Goal: Task Accomplishment & Management: Manage account settings

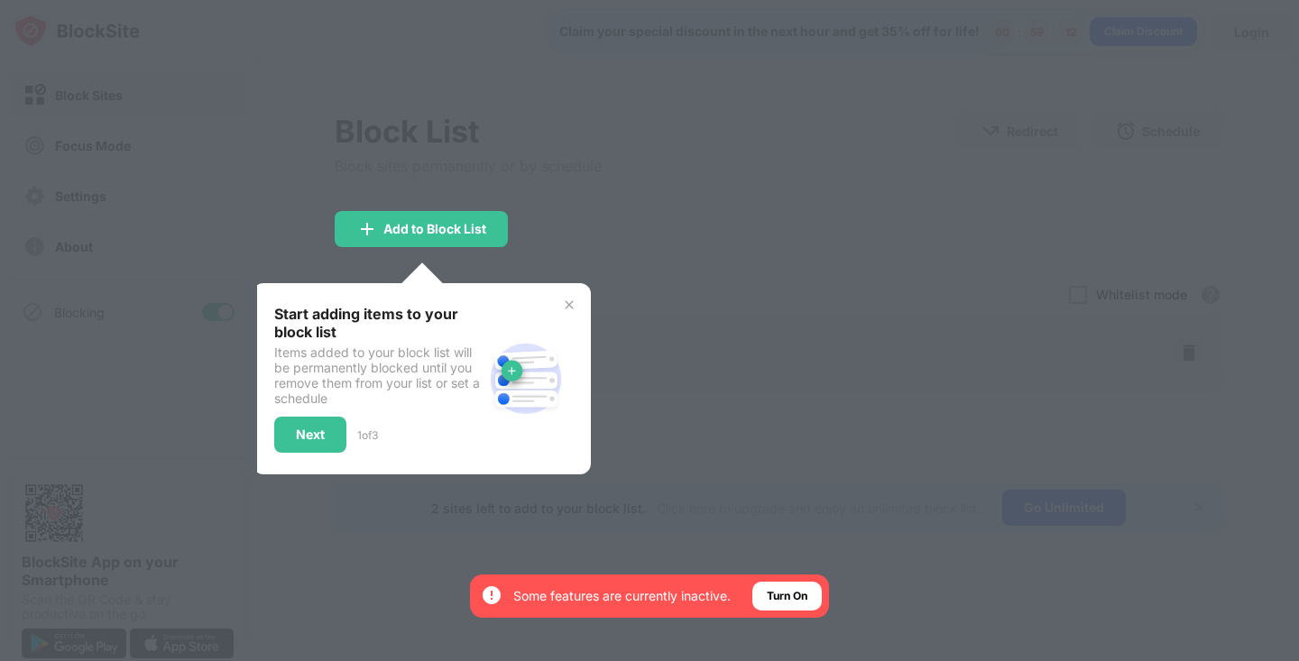
click at [574, 301] on img at bounding box center [569, 305] width 14 height 14
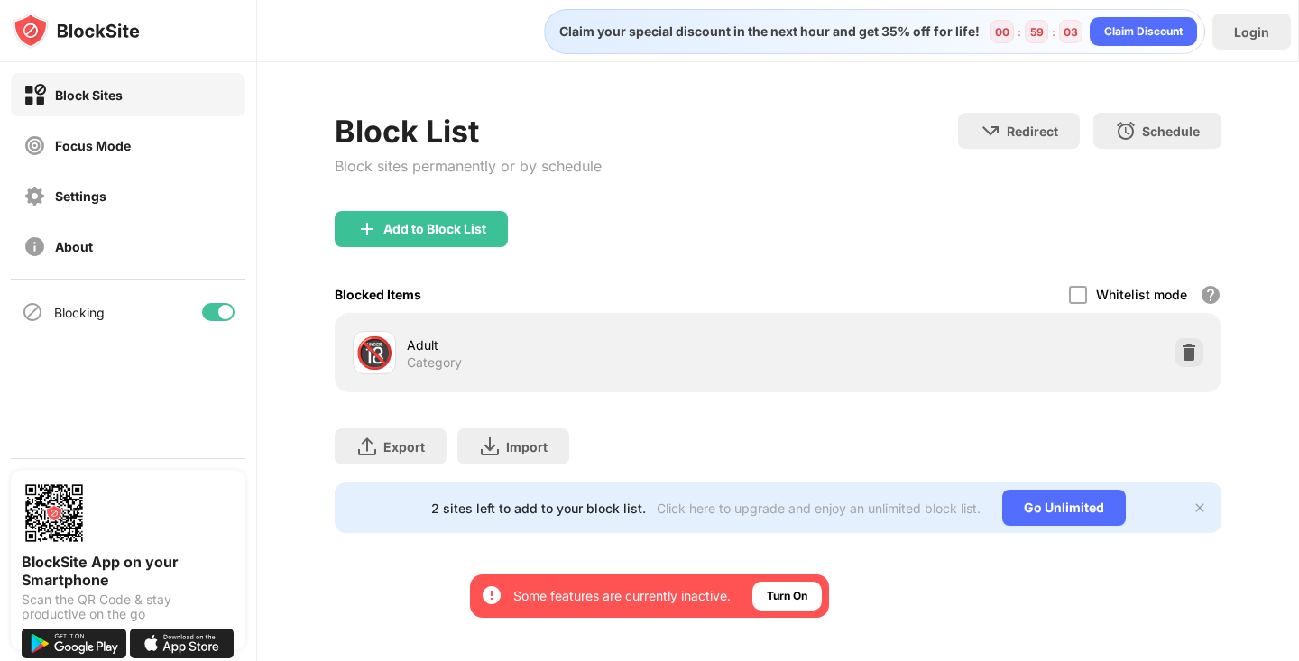
click at [689, 356] on div "Adult Category" at bounding box center [592, 353] width 371 height 35
click at [1084, 292] on div at bounding box center [1078, 295] width 18 height 18
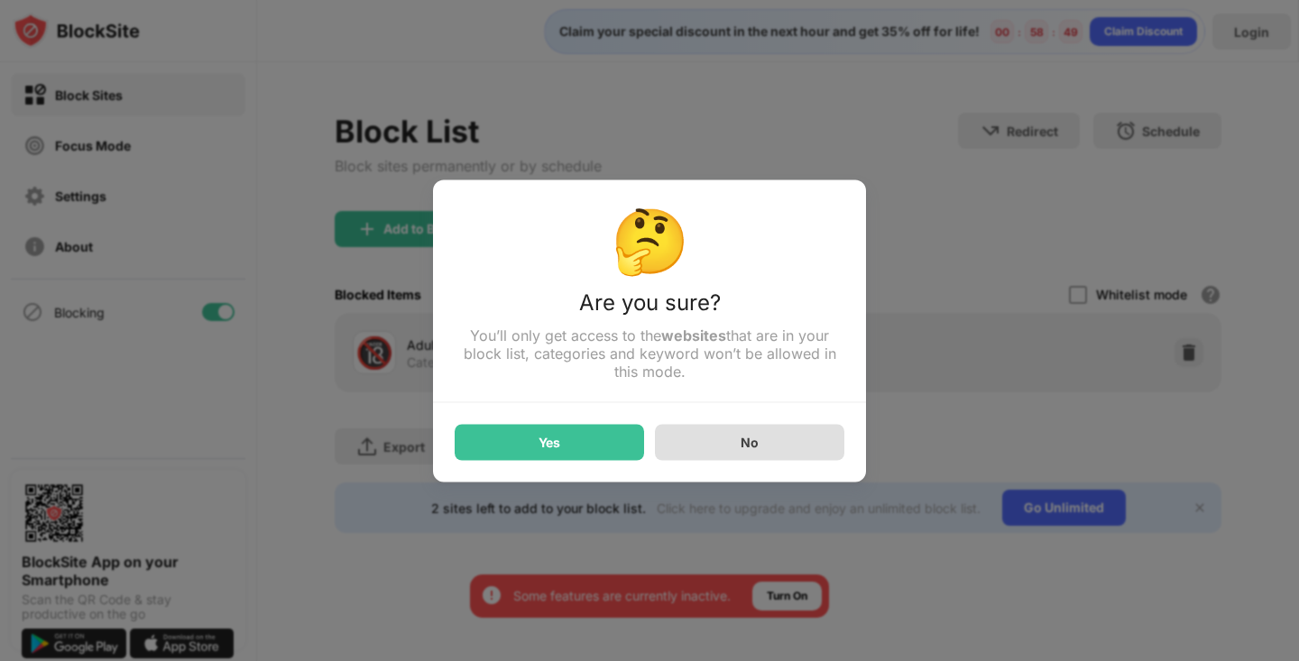
click at [762, 443] on div "No" at bounding box center [749, 442] width 189 height 36
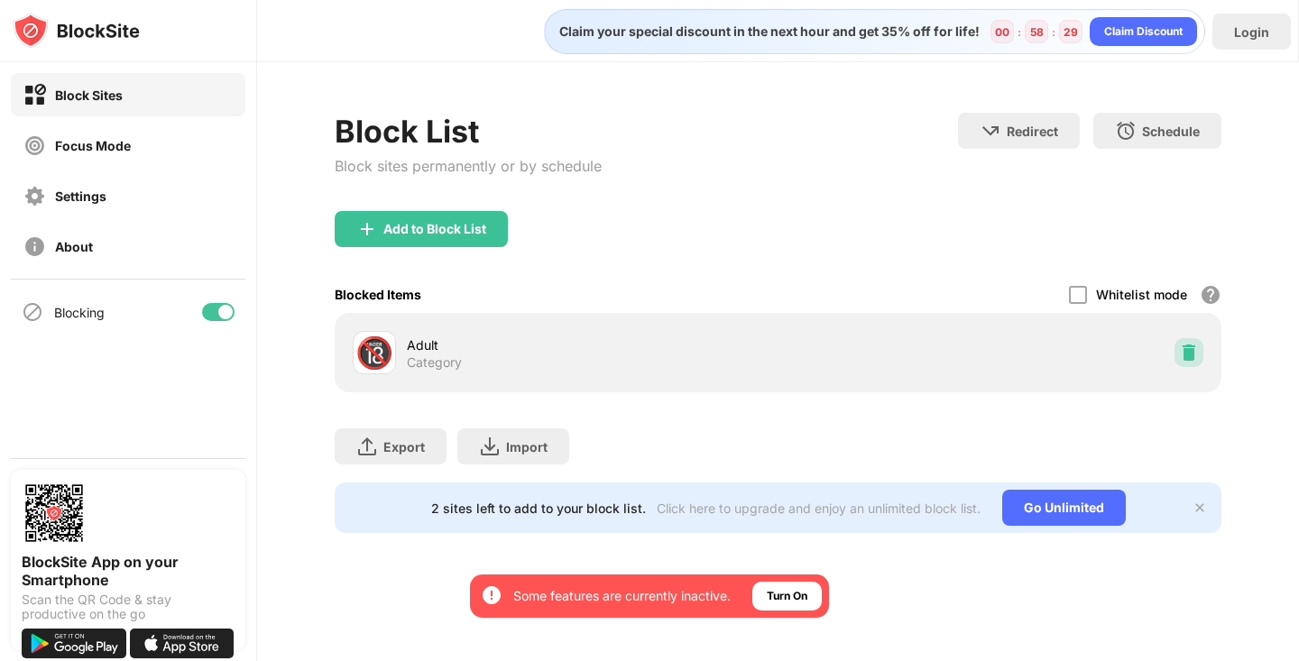
click at [1195, 357] on img at bounding box center [1189, 353] width 18 height 18
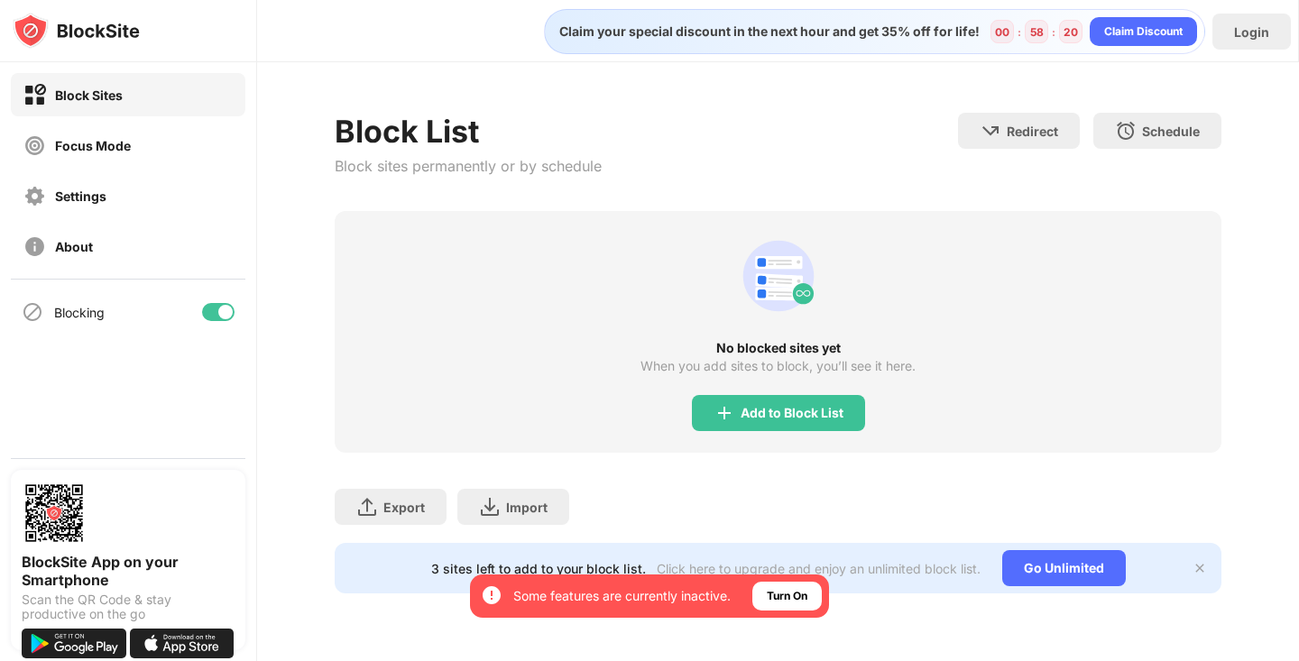
scroll to position [235, 0]
click at [794, 406] on div "Add to Block List" at bounding box center [792, 413] width 103 height 14
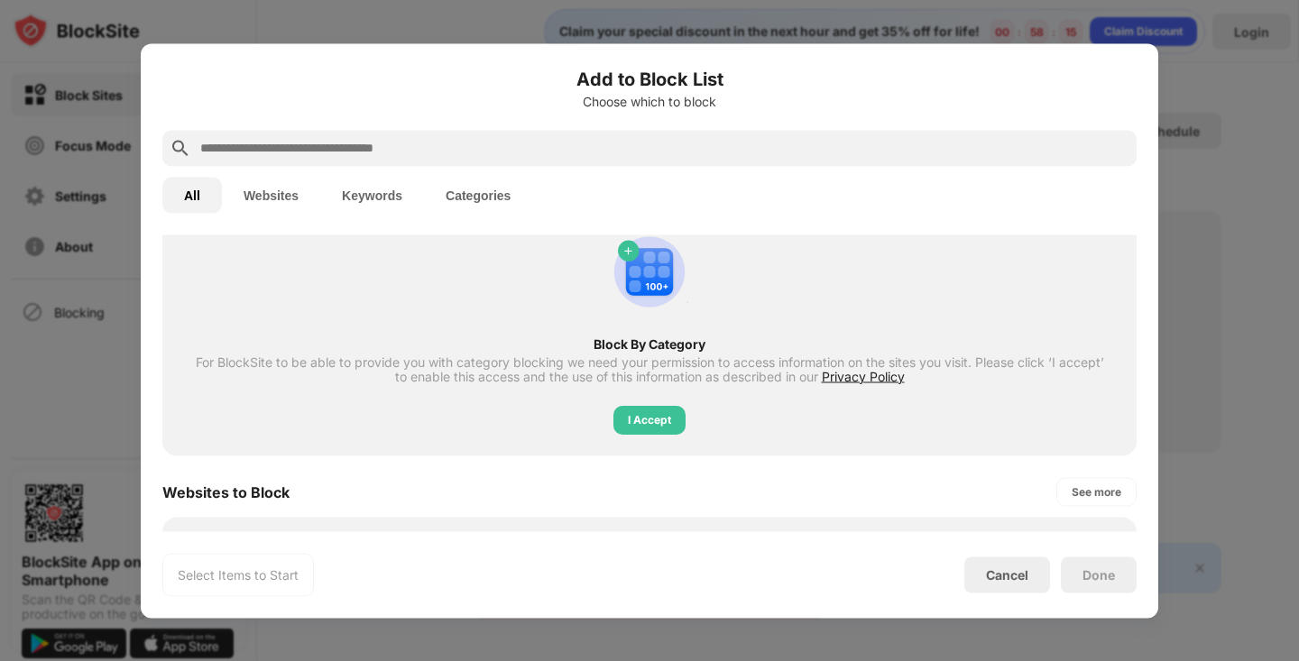
scroll to position [85, 0]
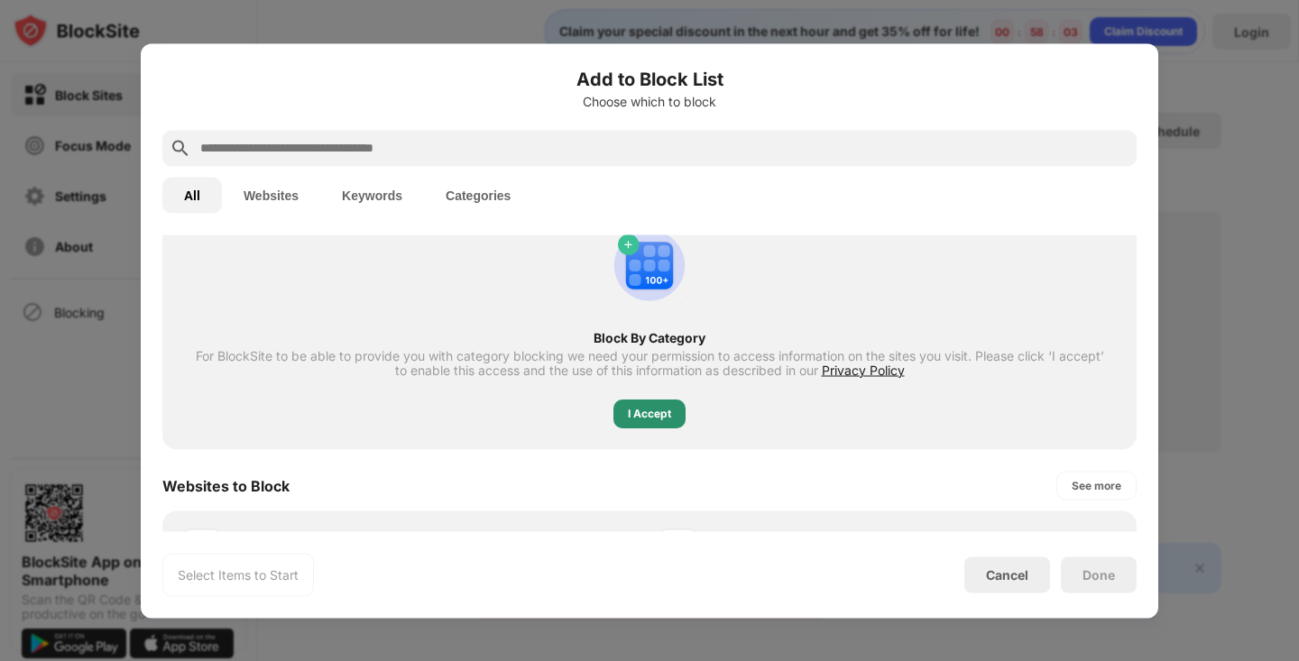
click at [633, 422] on div "I Accept" at bounding box center [649, 413] width 43 height 18
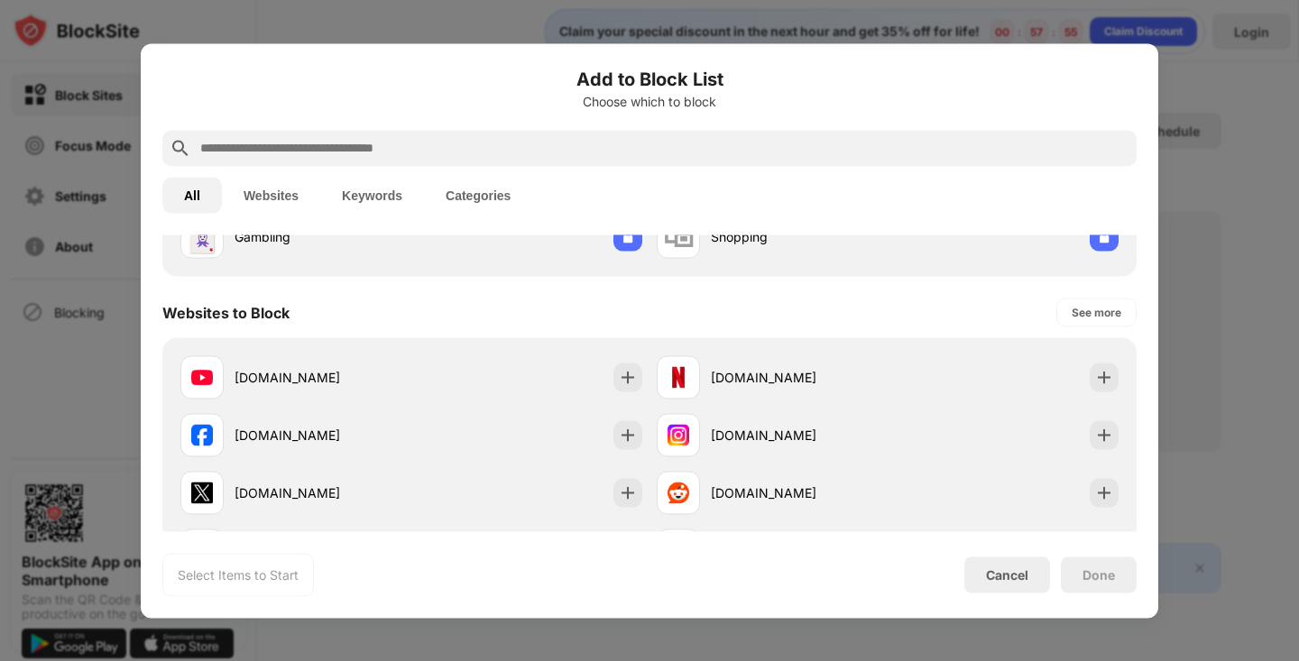
scroll to position [205, 0]
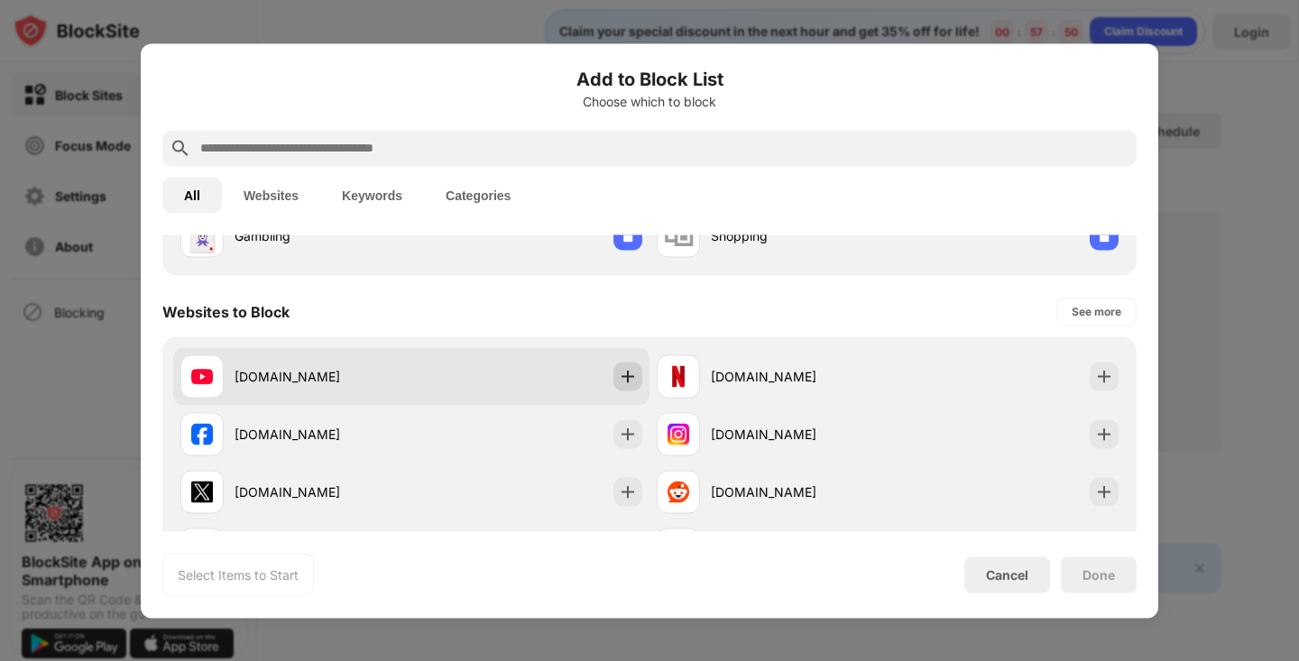
click at [625, 377] on img at bounding box center [628, 376] width 18 height 18
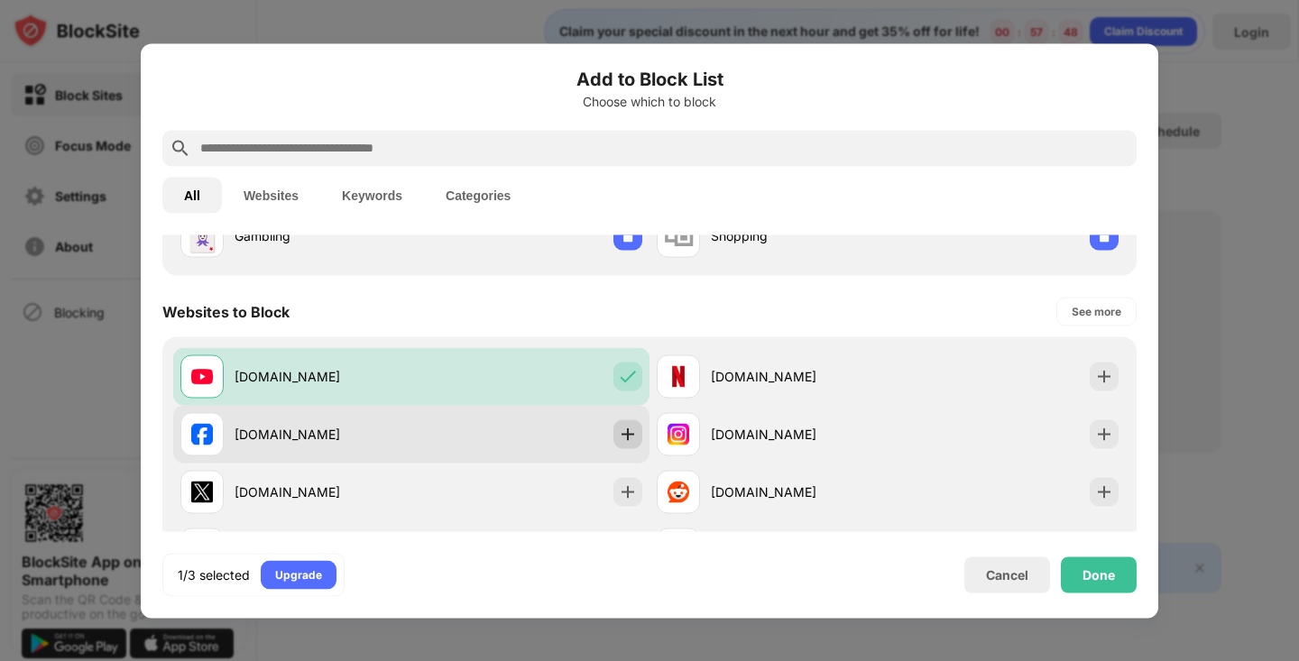
click at [625, 432] on img at bounding box center [628, 434] width 18 height 18
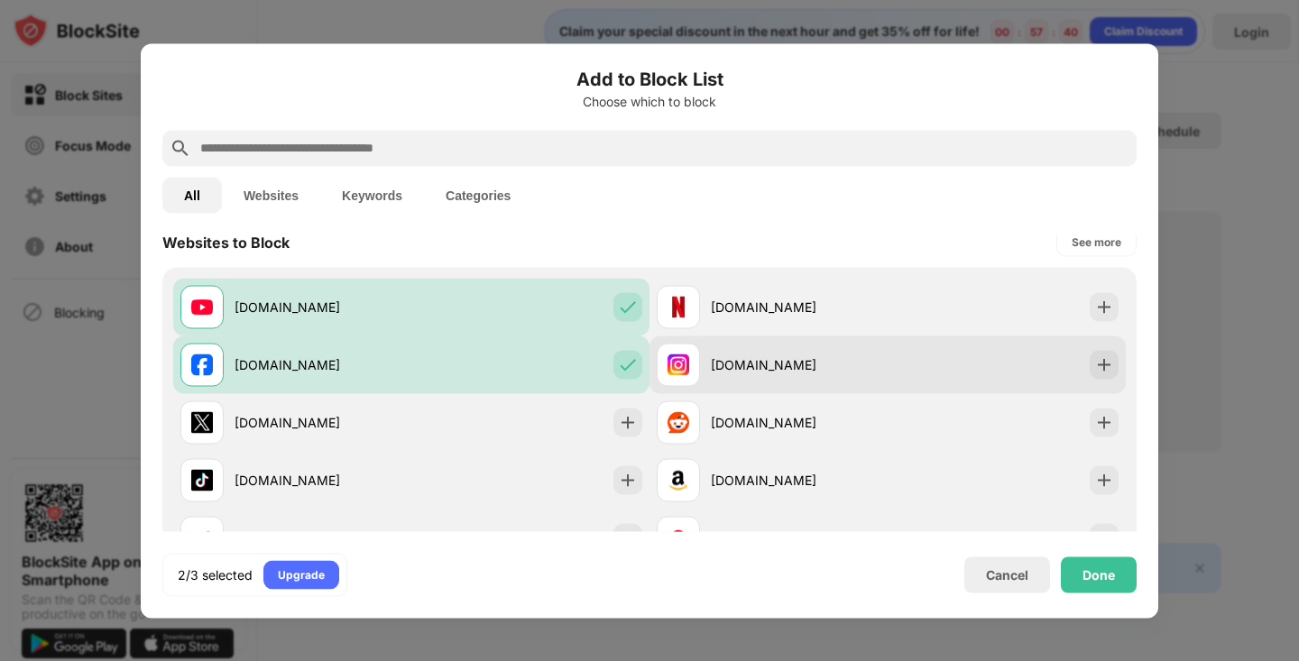
scroll to position [271, 0]
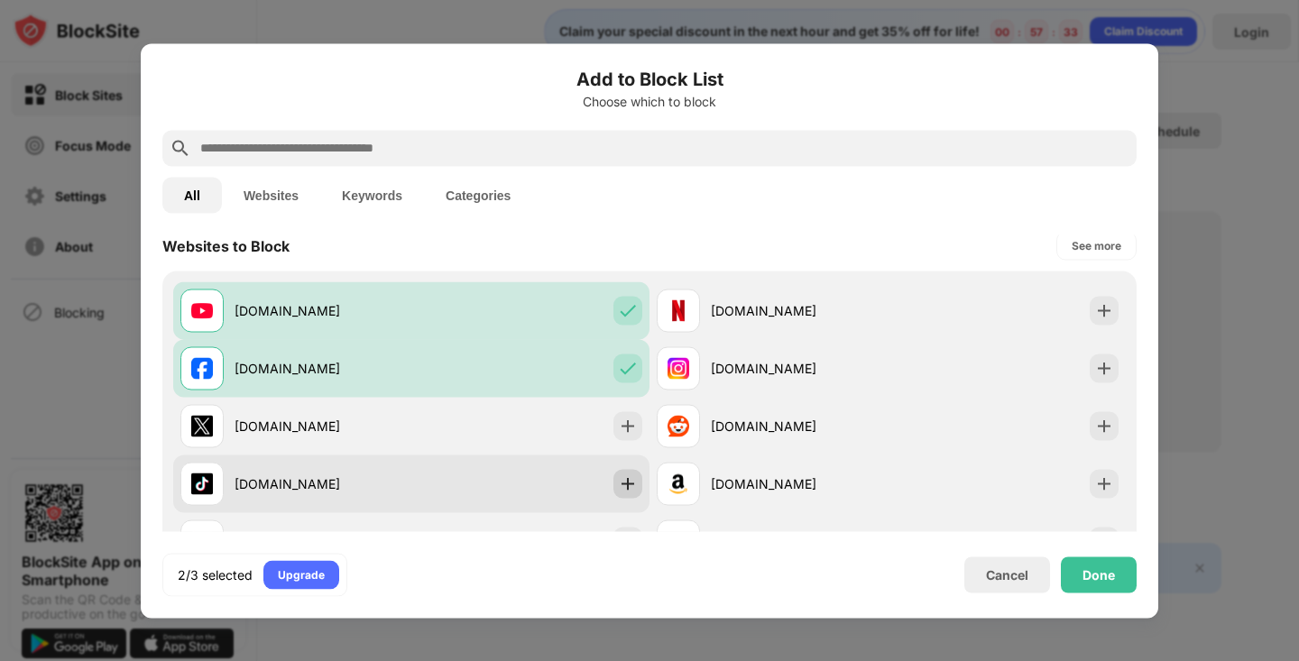
click at [630, 489] on img at bounding box center [628, 484] width 18 height 18
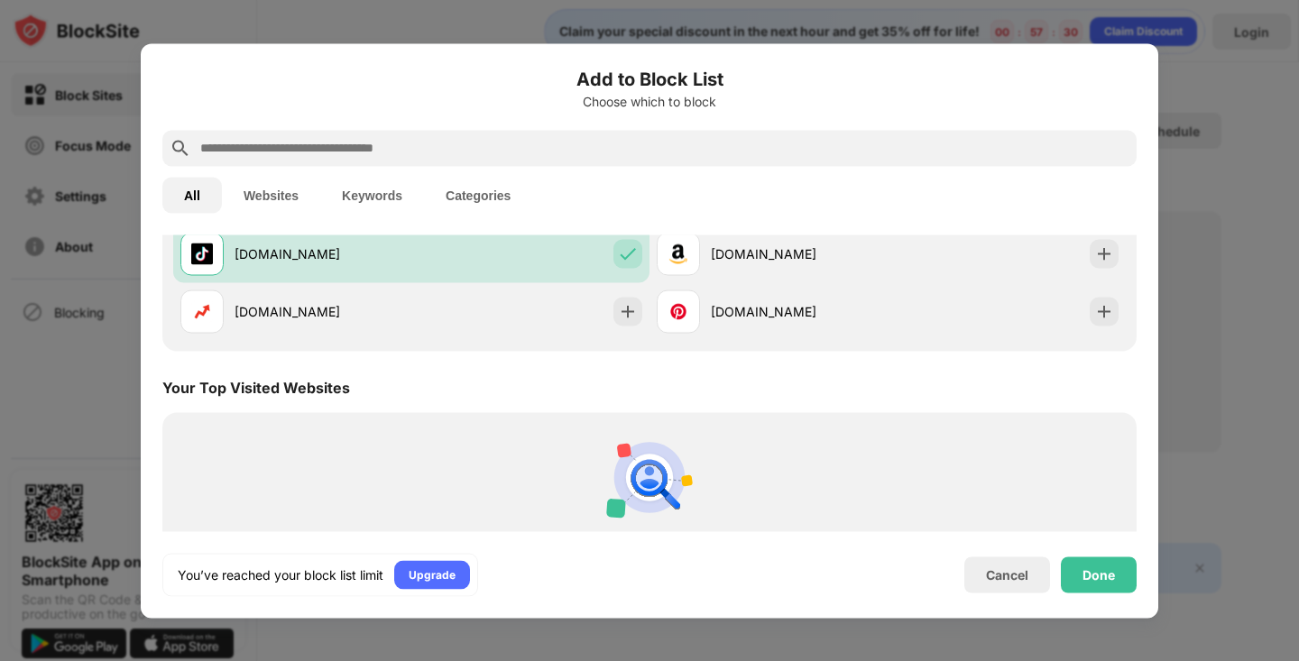
scroll to position [527, 0]
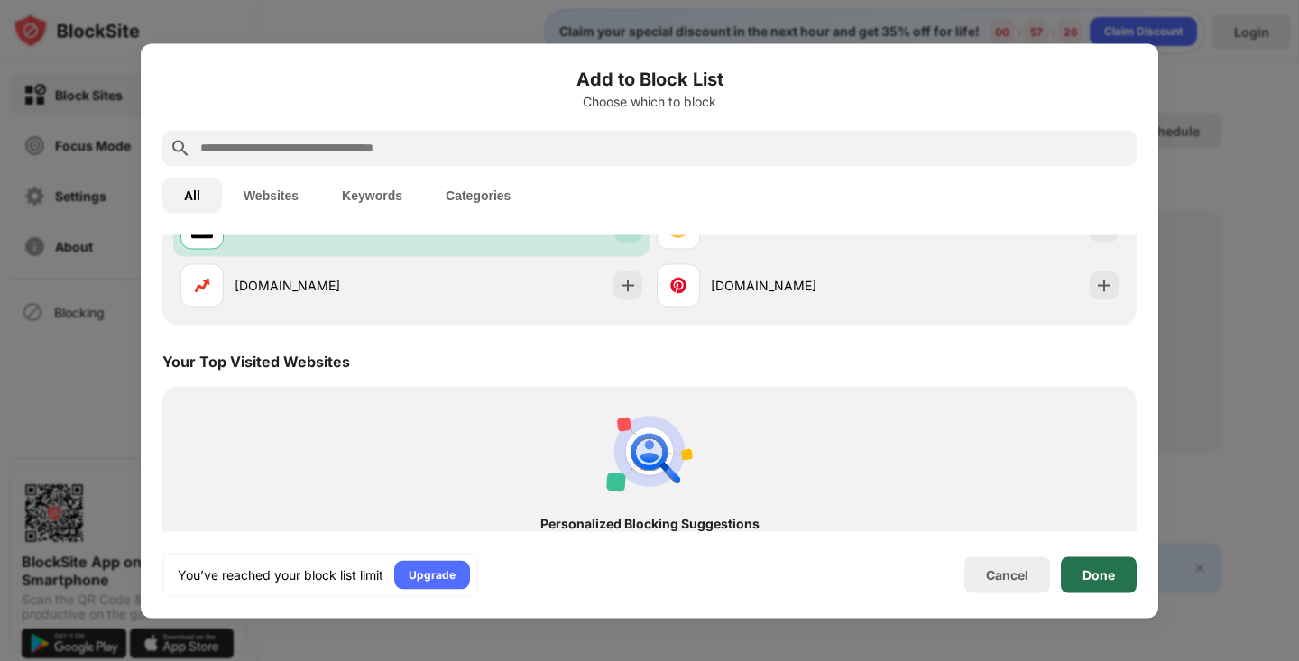
click at [1100, 577] on div "Done" at bounding box center [1099, 575] width 32 height 14
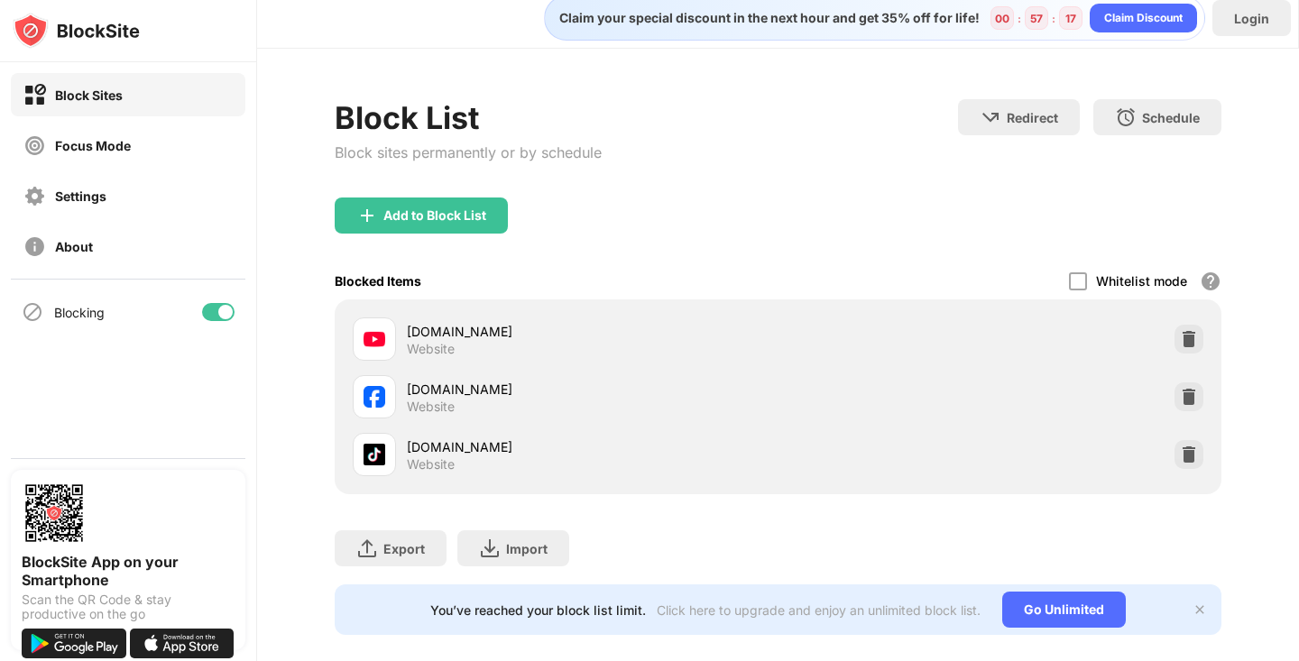
scroll to position [8, 0]
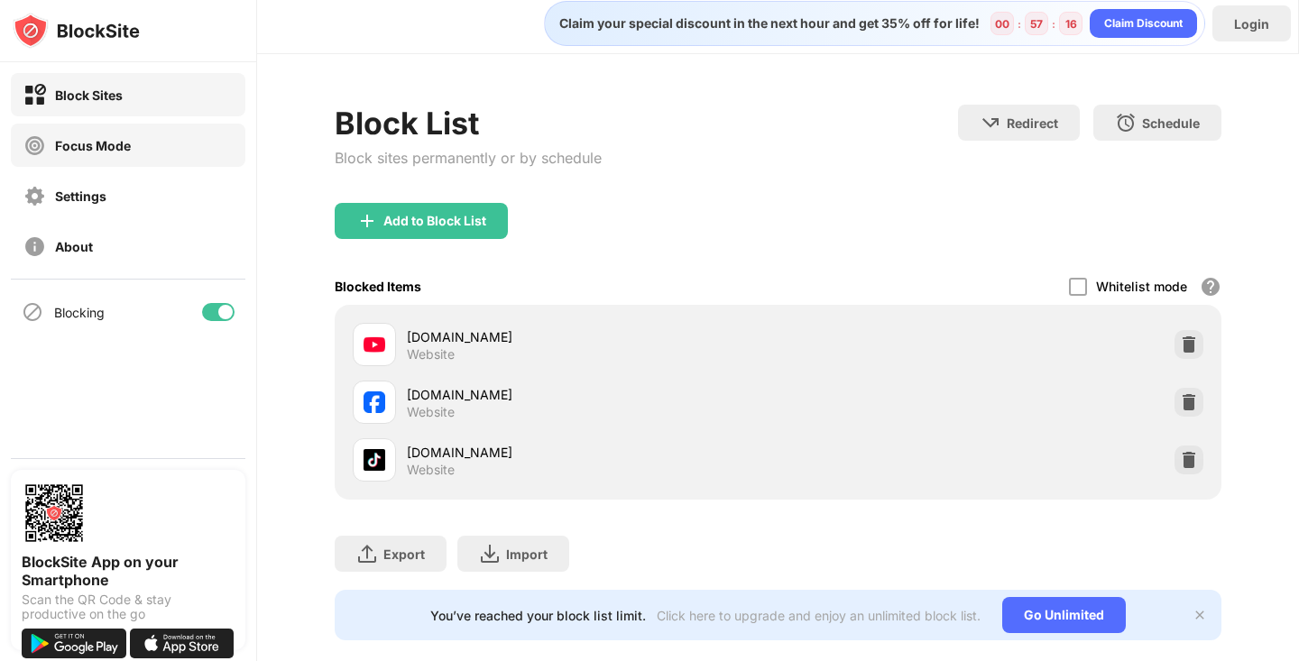
click at [62, 138] on div "Focus Mode" at bounding box center [93, 145] width 76 height 15
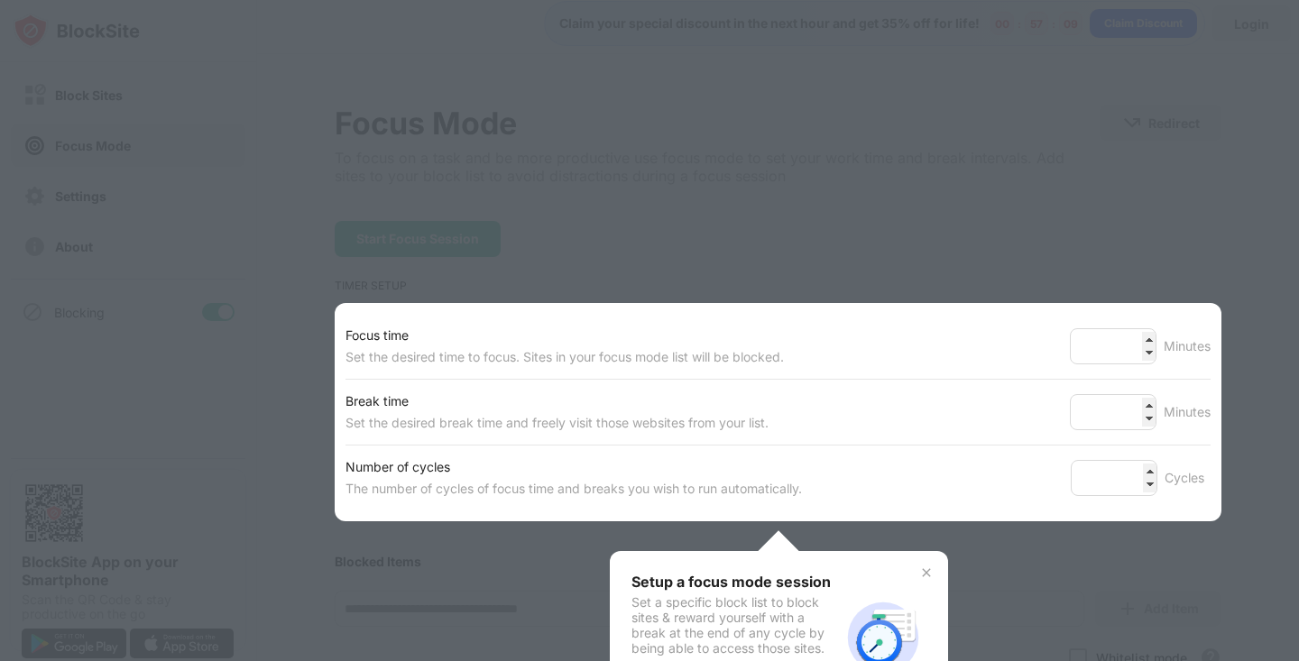
click at [112, 200] on div at bounding box center [649, 330] width 1299 height 661
click at [929, 570] on img at bounding box center [926, 573] width 14 height 14
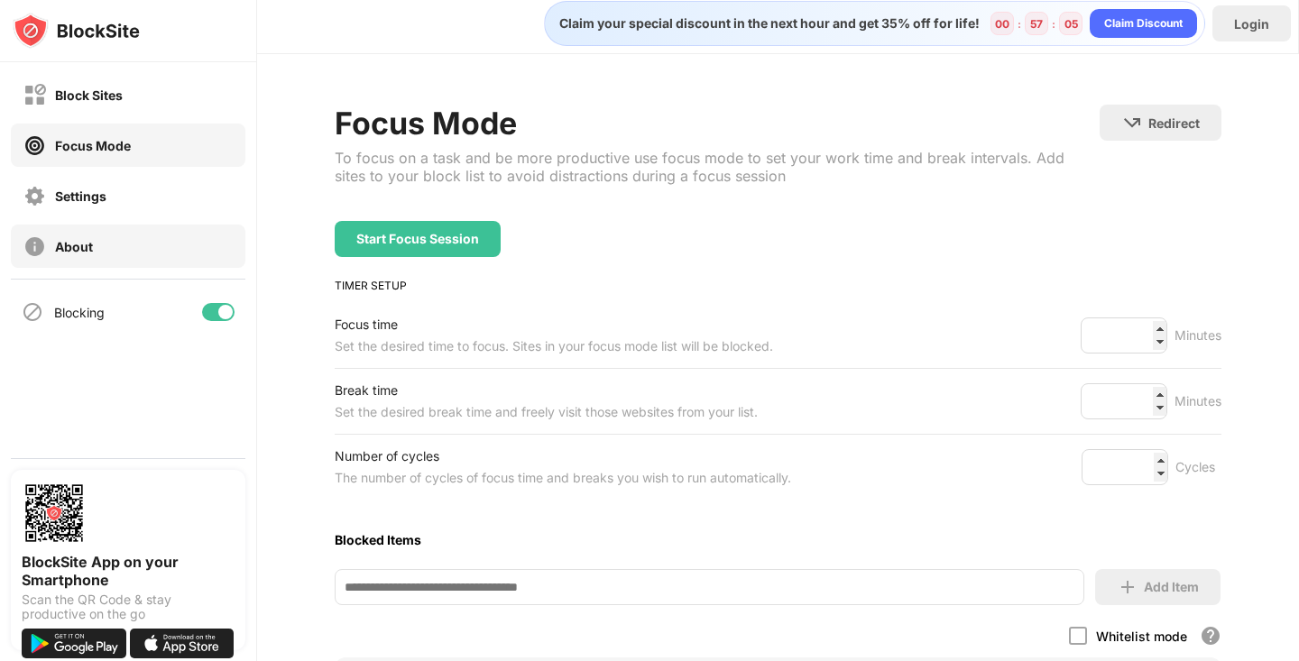
click at [123, 247] on div "About" at bounding box center [128, 246] width 235 height 43
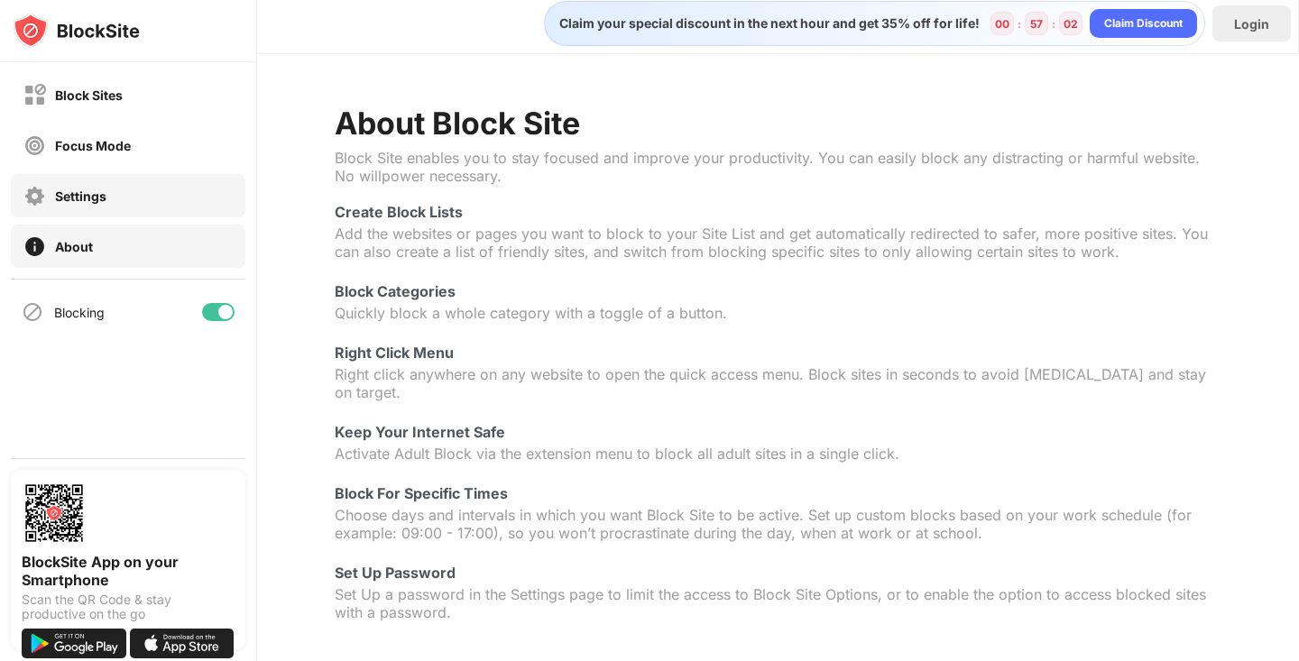
click at [118, 207] on div "Settings" at bounding box center [128, 195] width 235 height 43
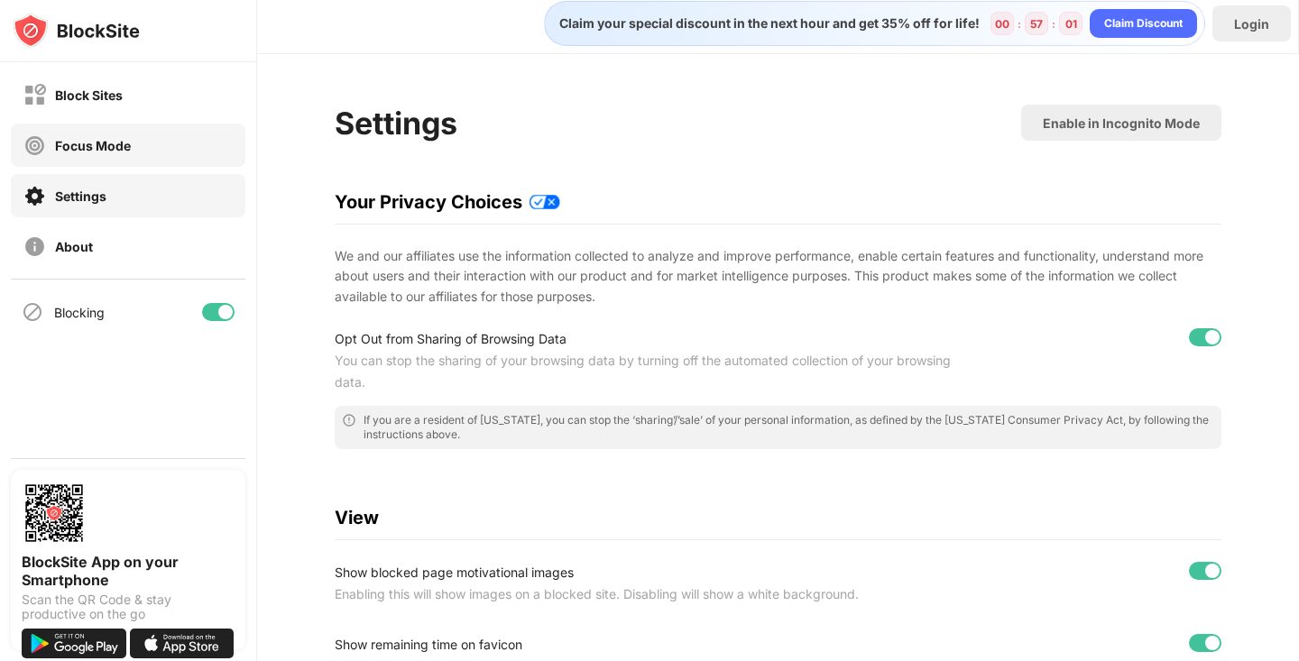
click at [115, 166] on div "Focus Mode" at bounding box center [128, 145] width 235 height 43
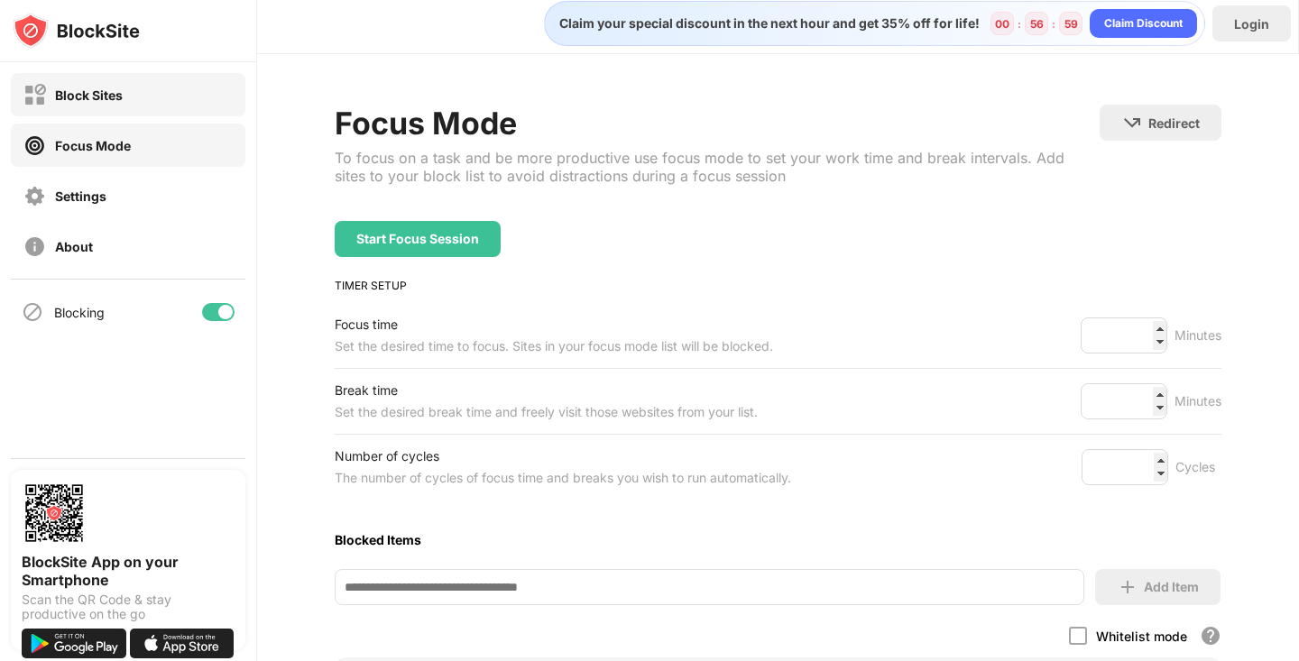
click at [91, 88] on div "Block Sites" at bounding box center [89, 95] width 68 height 15
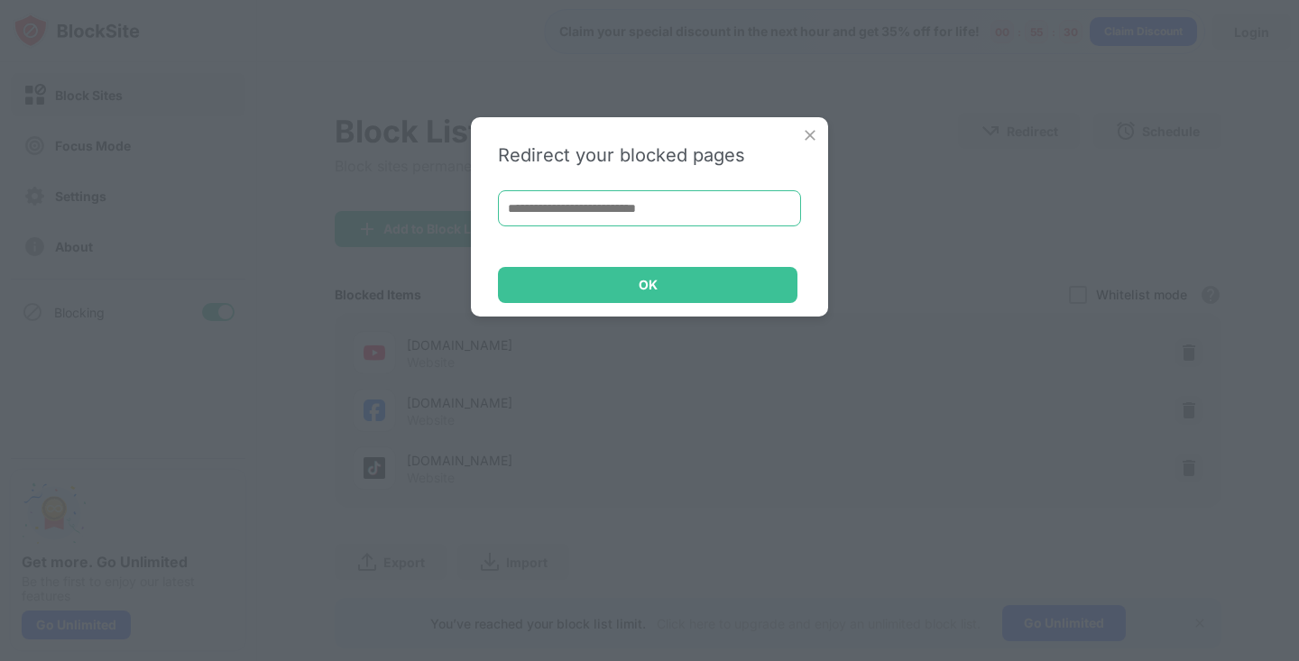
click at [688, 214] on input at bounding box center [649, 208] width 303 height 36
click at [577, 212] on input "****" at bounding box center [649, 208] width 303 height 36
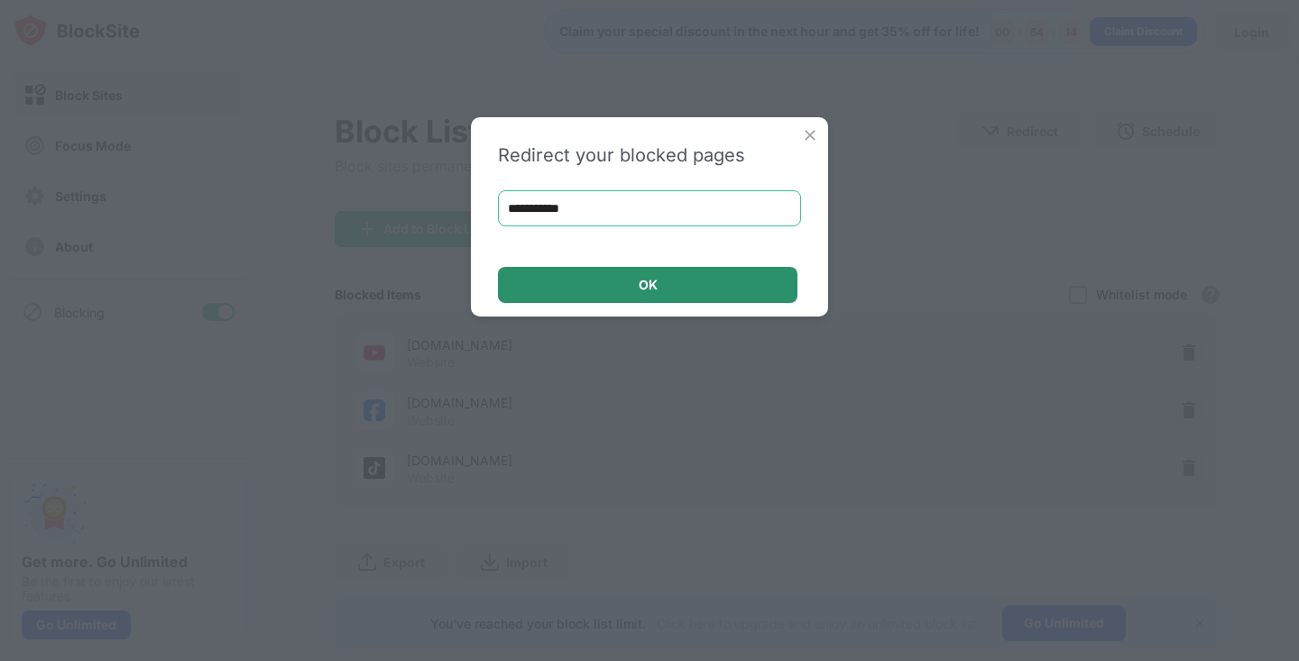
type input "**********"
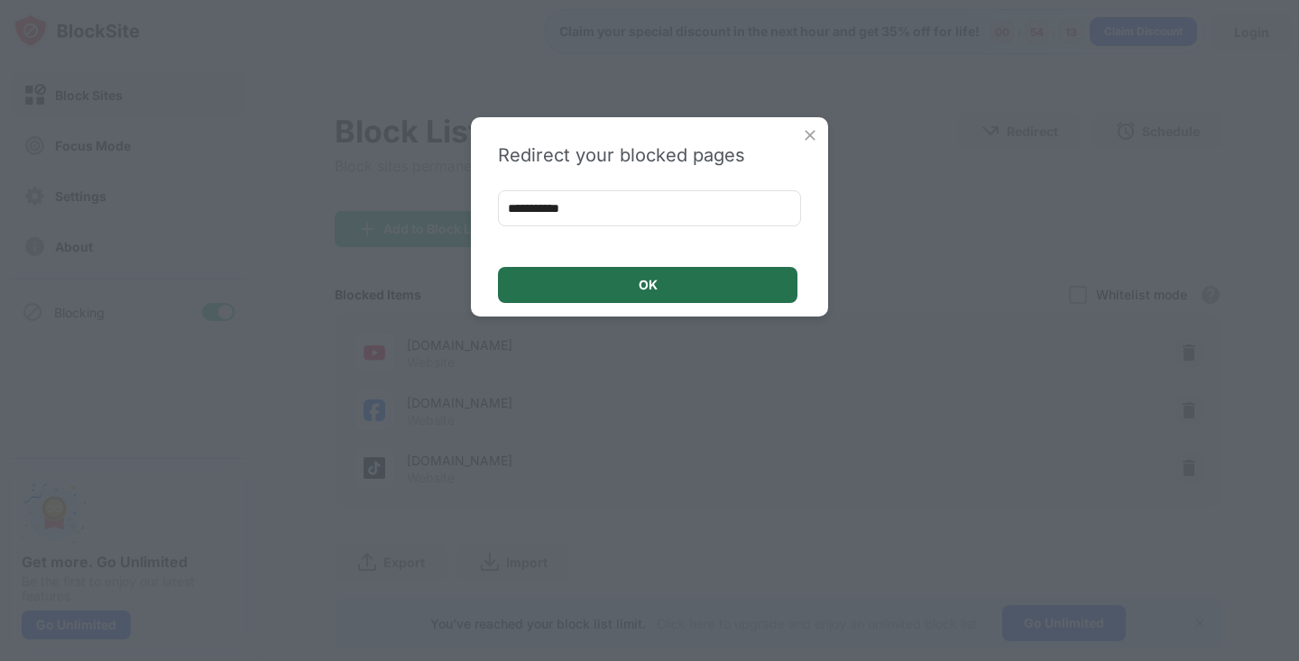
click at [614, 282] on div "OK" at bounding box center [648, 285] width 300 height 36
